Goal: Task Accomplishment & Management: Use online tool/utility

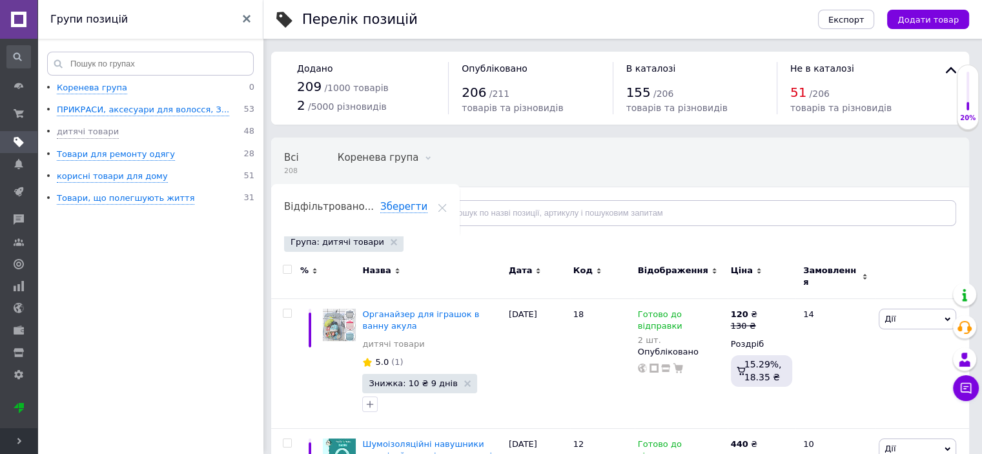
click at [18, 62] on icon at bounding box center [17, 56] width 13 height 13
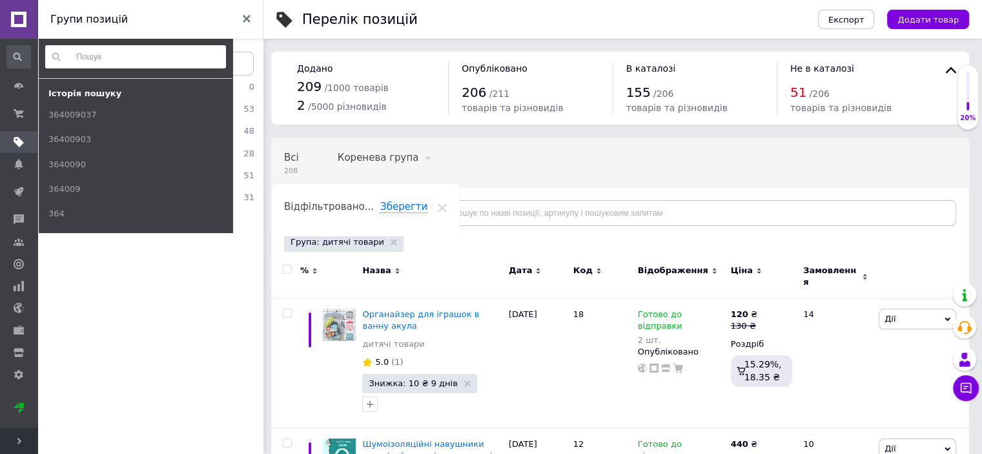
click at [178, 296] on ul "Коренева група 0 ПРИКРАСИ, аксесуари для волосся, З... 53 дитячі товари 48 Това…" at bounding box center [152, 270] width 230 height 376
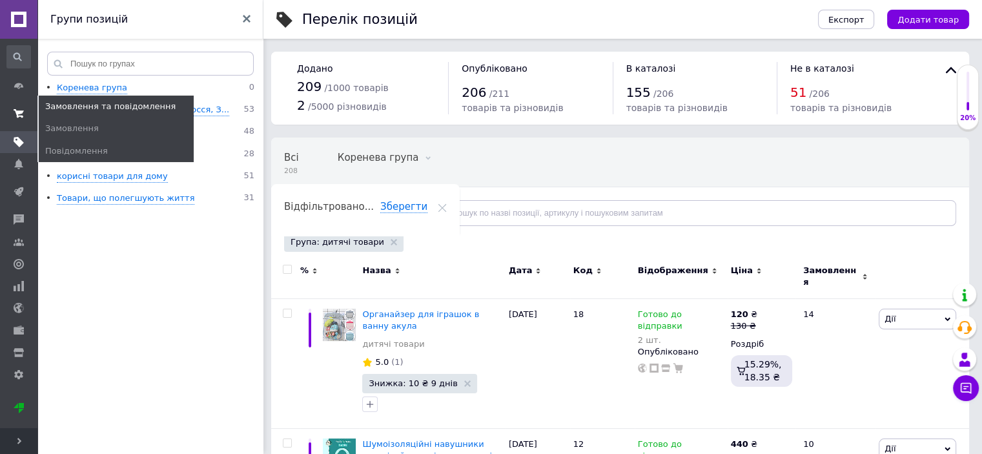
click at [15, 115] on icon at bounding box center [19, 113] width 10 height 10
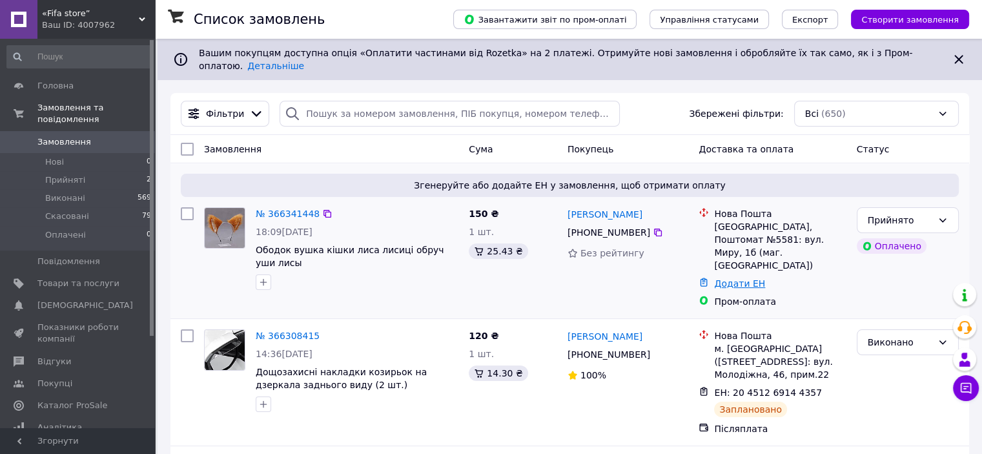
click at [747, 278] on link "Додати ЕН" at bounding box center [739, 283] width 51 height 10
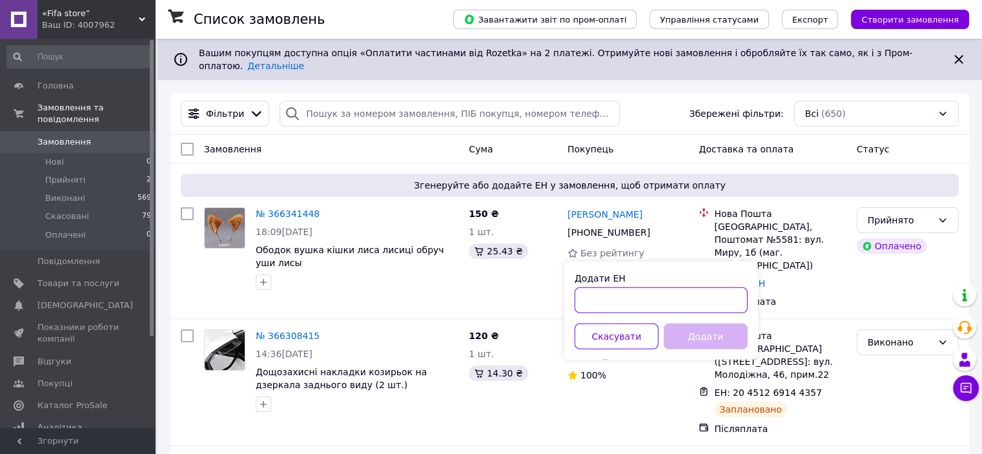
click at [643, 301] on input "Додати ЕН" at bounding box center [661, 300] width 173 height 26
click at [634, 296] on input "Додати ЕН" at bounding box center [661, 300] width 173 height 26
paste input "20451269219693"
type input "20451269219693"
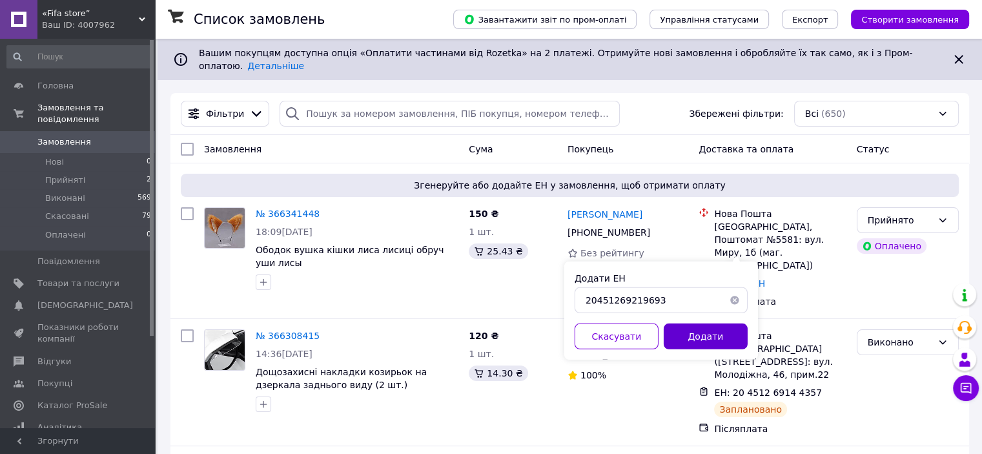
click at [700, 343] on button "Додати" at bounding box center [706, 337] width 84 height 26
